Goal: Information Seeking & Learning: Learn about a topic

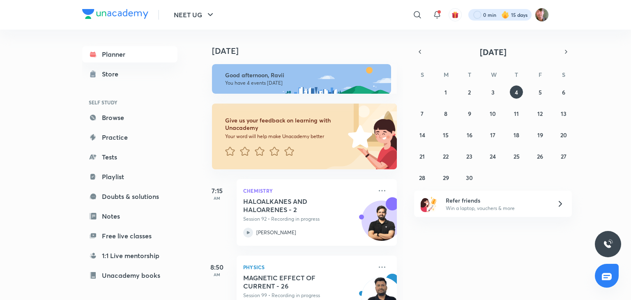
click at [479, 10] on div at bounding box center [500, 15] width 63 height 12
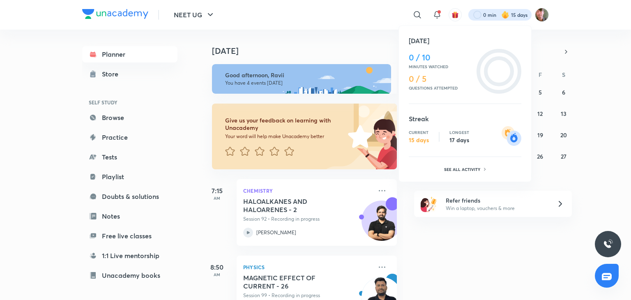
click at [512, 271] on div at bounding box center [315, 150] width 631 height 300
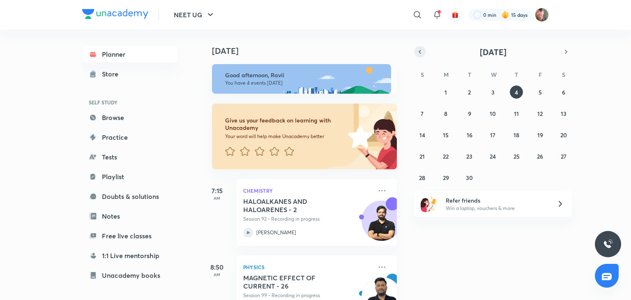
click at [420, 47] on button "button" at bounding box center [420, 52] width 12 height 12
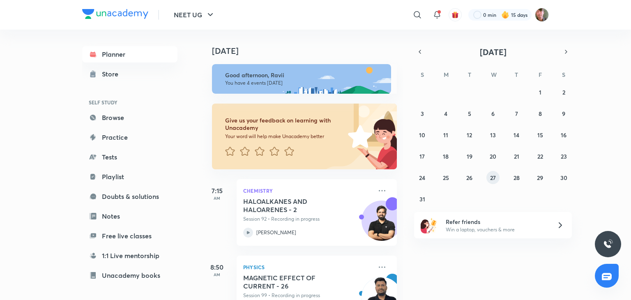
click at [497, 176] on button "27" at bounding box center [493, 177] width 13 height 13
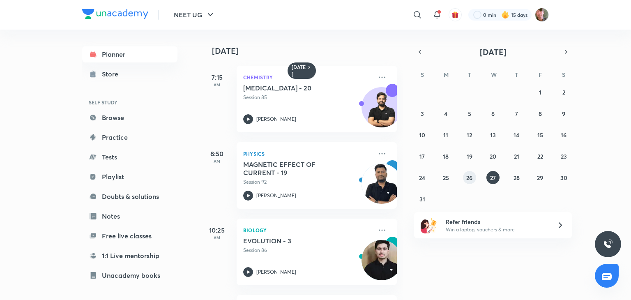
click at [474, 177] on button "26" at bounding box center [469, 177] width 13 height 13
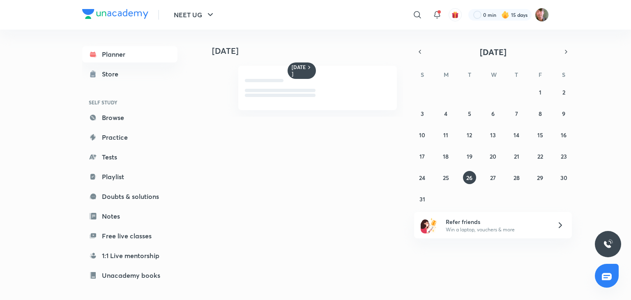
click at [526, 133] on div "27 28 29 30 31 1 2 3 4 5 6 7 8 9 10 11 12 13 14 15 16 17 18 19 20 21 22 23 24 2…" at bounding box center [493, 145] width 158 height 120
click at [512, 134] on button "14" at bounding box center [516, 134] width 13 height 13
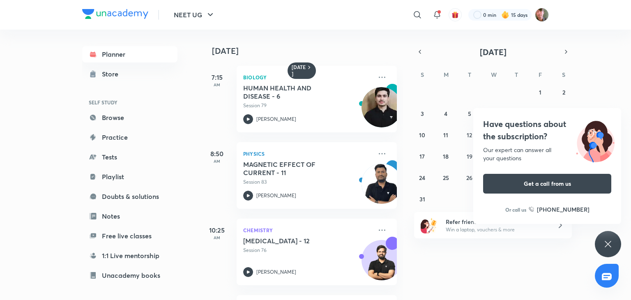
click at [614, 239] on div "Have questions about the subscription? Our expert can answer all your questions…" at bounding box center [608, 244] width 26 height 26
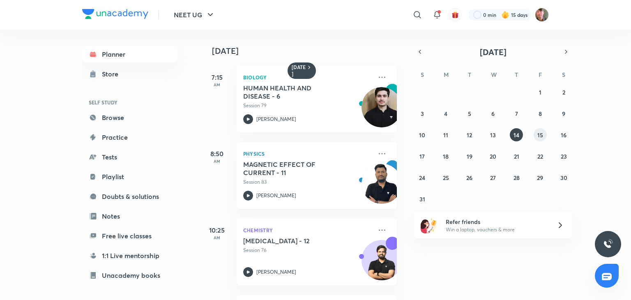
click at [541, 132] on abbr "15" at bounding box center [541, 135] width 6 height 8
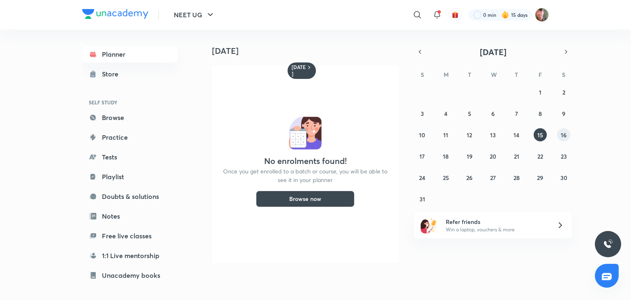
click at [564, 135] on abbr "16" at bounding box center [564, 135] width 6 height 8
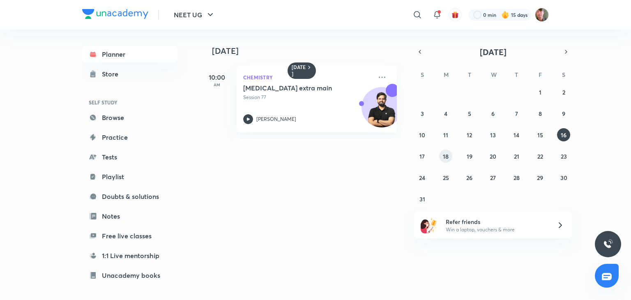
click at [443, 152] on abbr "18" at bounding box center [446, 156] width 6 height 8
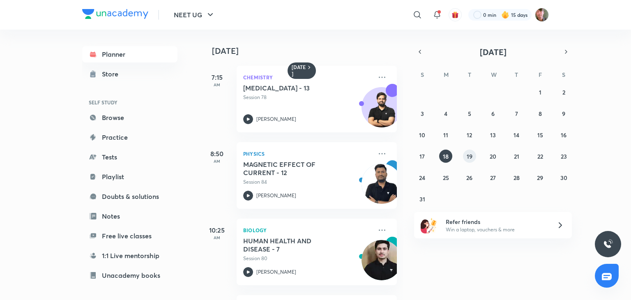
click at [473, 152] on button "19" at bounding box center [469, 156] width 13 height 13
click at [443, 150] on div "27 28 29 30 31 1 2 3 4 5 6 7 8 9 10 11 12 13 14 15 16 17 18 19 20 21 22 23 24 2…" at bounding box center [493, 145] width 158 height 120
click at [378, 75] on icon at bounding box center [382, 77] width 10 height 10
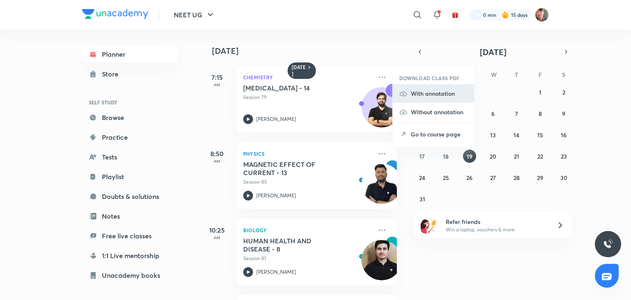
click at [422, 91] on p "With annotation" at bounding box center [439, 93] width 57 height 9
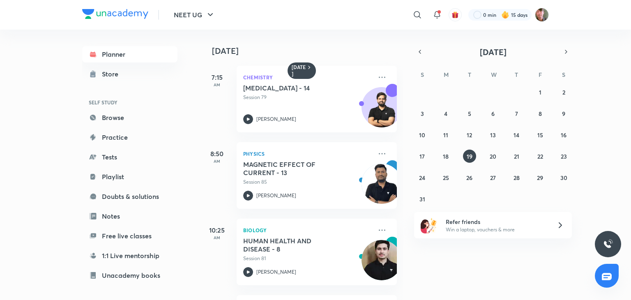
click at [597, 92] on div "[DATE] 7:15 AM Chemistry [MEDICAL_DATA] - 14 Session 79 [PERSON_NAME] 8:50 AM P…" at bounding box center [415, 165] width 429 height 270
click at [249, 118] on icon at bounding box center [248, 119] width 10 height 10
